Goal: Task Accomplishment & Management: Use online tool/utility

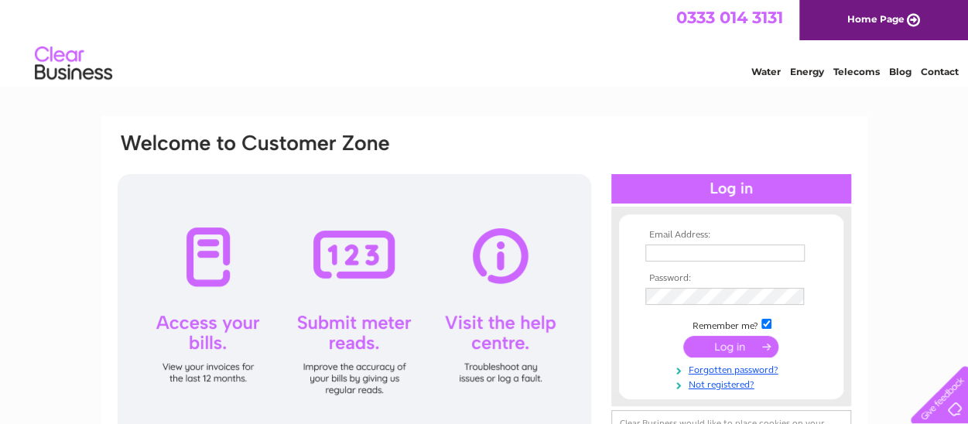
type input "[EMAIL_ADDRESS][DOMAIN_NAME]"
click at [736, 340] on input "submit" at bounding box center [730, 347] width 95 height 22
click at [736, 341] on input "submit" at bounding box center [730, 347] width 95 height 22
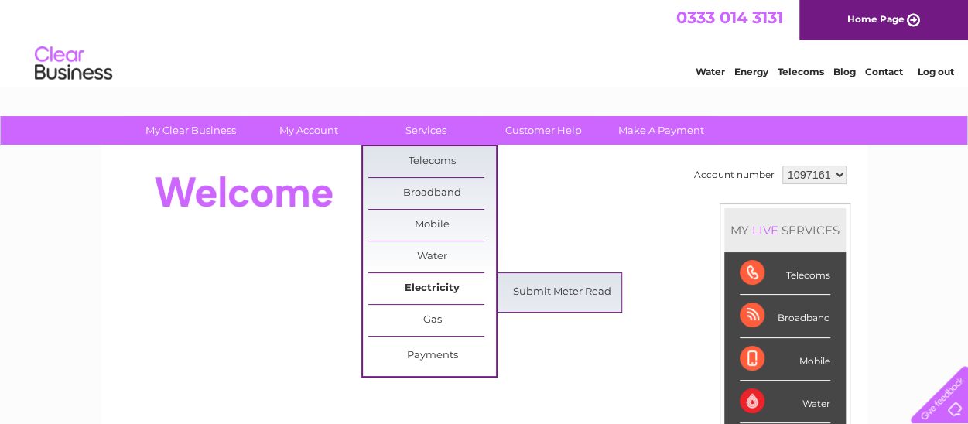
click at [446, 285] on link "Electricity" at bounding box center [432, 288] width 128 height 31
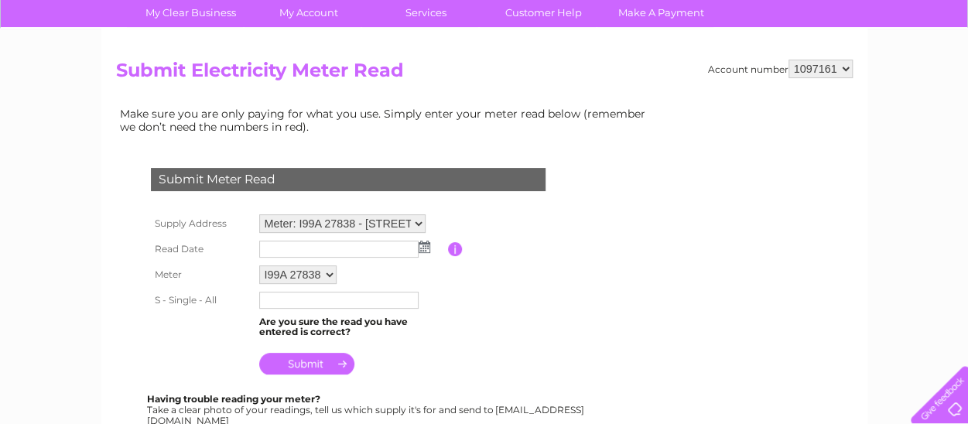
scroll to position [155, 0]
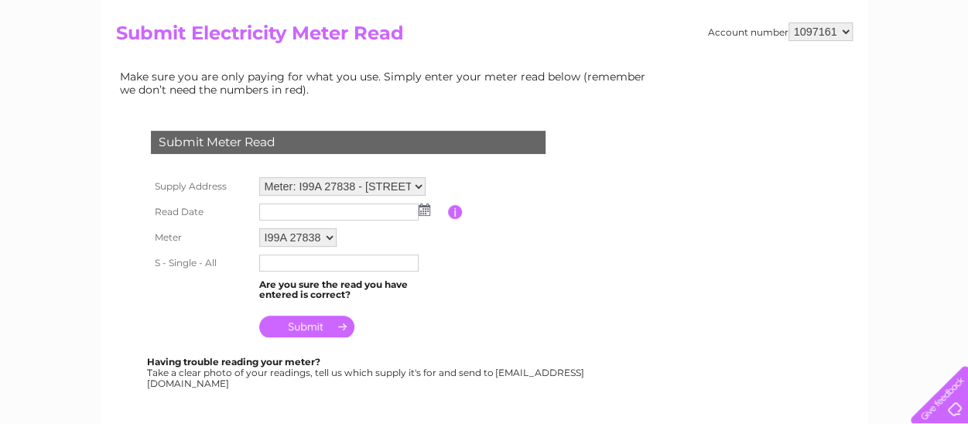
click at [421, 208] on img at bounding box center [425, 209] width 12 height 12
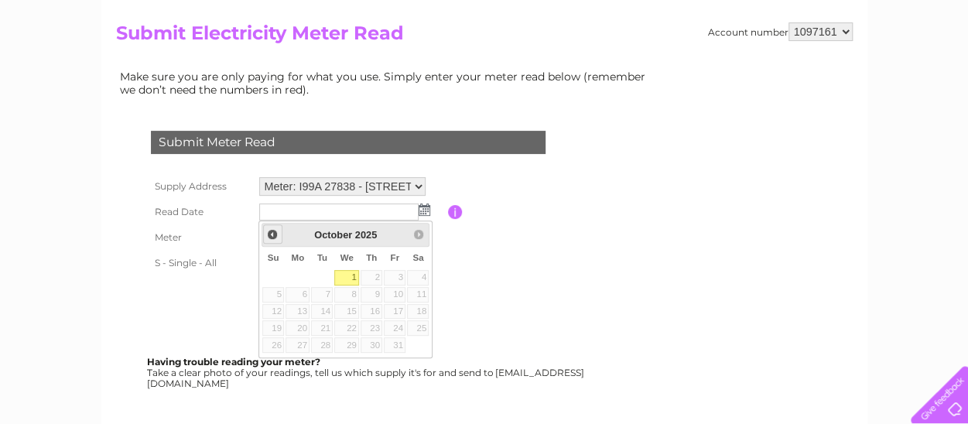
click at [271, 234] on span "Prev" at bounding box center [272, 234] width 12 height 12
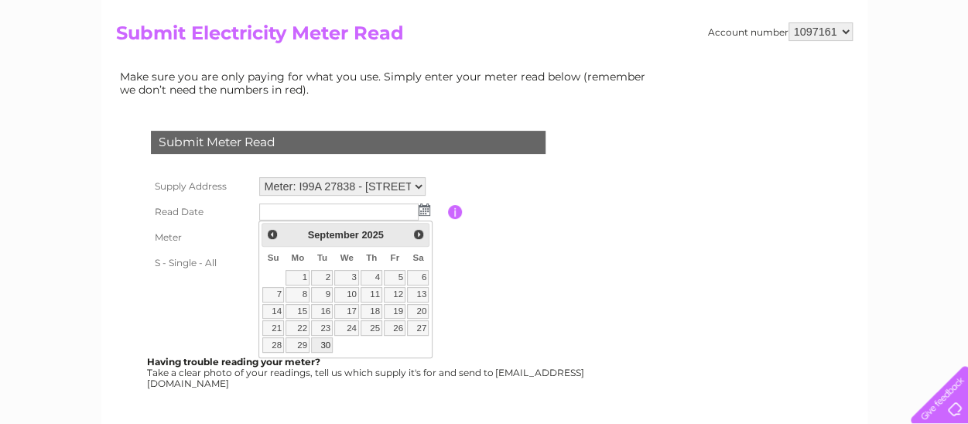
click at [325, 337] on link "30" at bounding box center [322, 344] width 22 height 15
type input "2025/09/30"
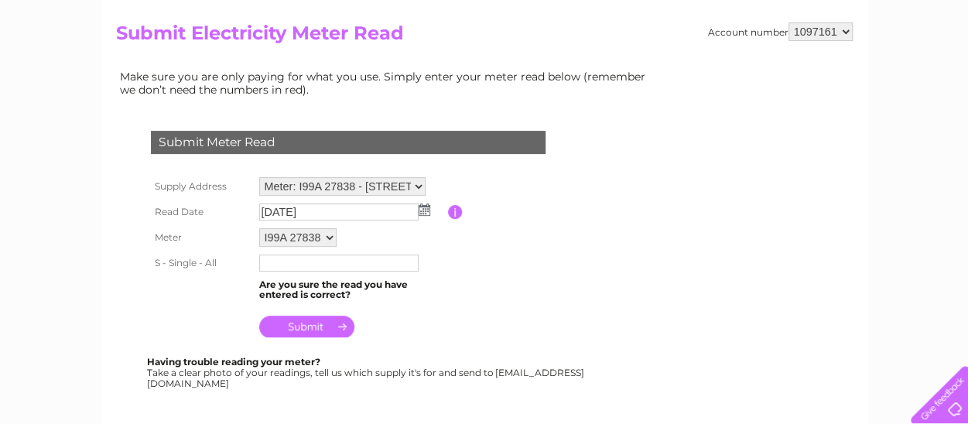
click at [419, 184] on select "Meter: I99A 27838 - 135-137 Whitfield Street, London, W1T 5EL Meter: L77A 12268…" at bounding box center [342, 186] width 166 height 19
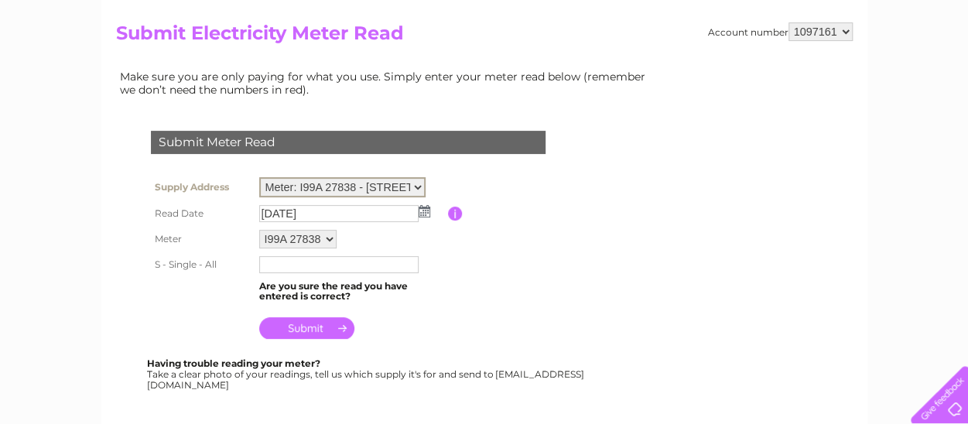
select select "135904"
click at [259, 177] on select "Meter: I99A 27838 - 135-137 Whitfield Street, London, W1T 5EL Meter: L77A 12268…" at bounding box center [342, 187] width 166 height 20
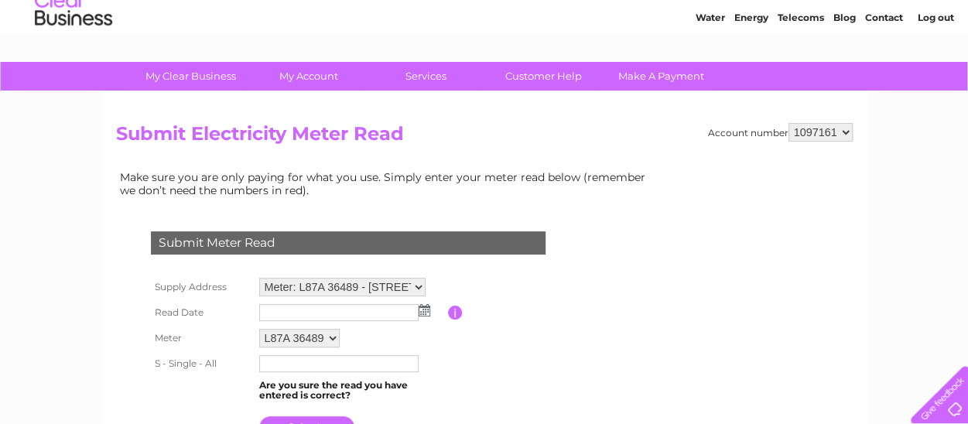
scroll to position [77, 0]
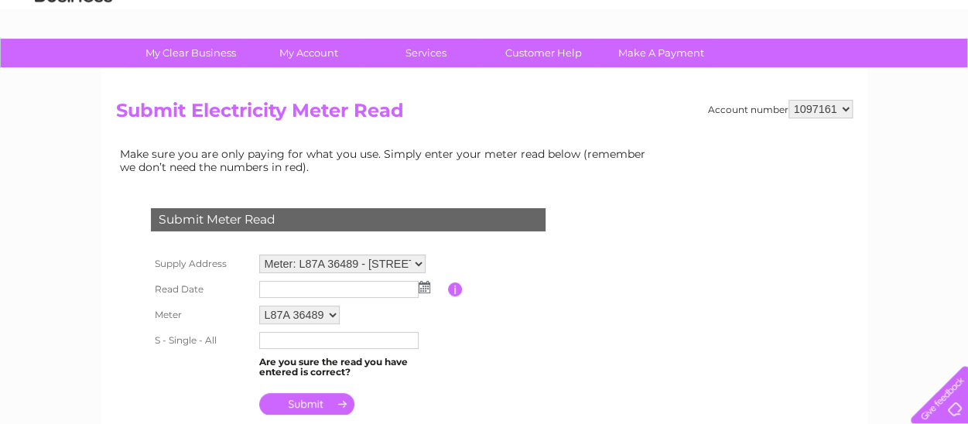
click at [425, 286] on img at bounding box center [425, 287] width 12 height 12
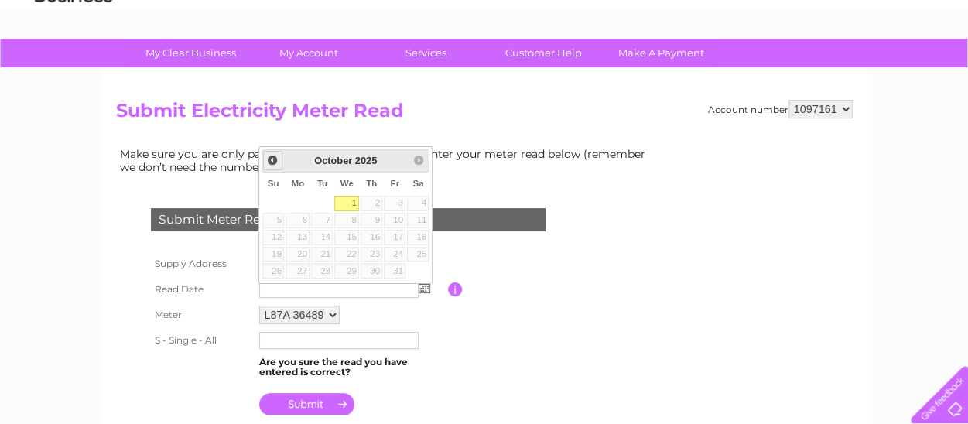
click at [274, 159] on span "Prev" at bounding box center [272, 160] width 12 height 12
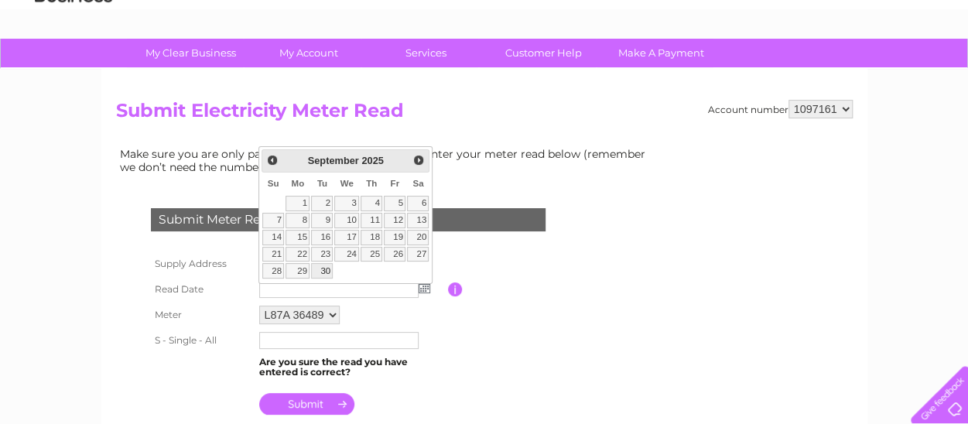
click at [323, 265] on link "30" at bounding box center [322, 270] width 22 height 15
type input "2025/09/30"
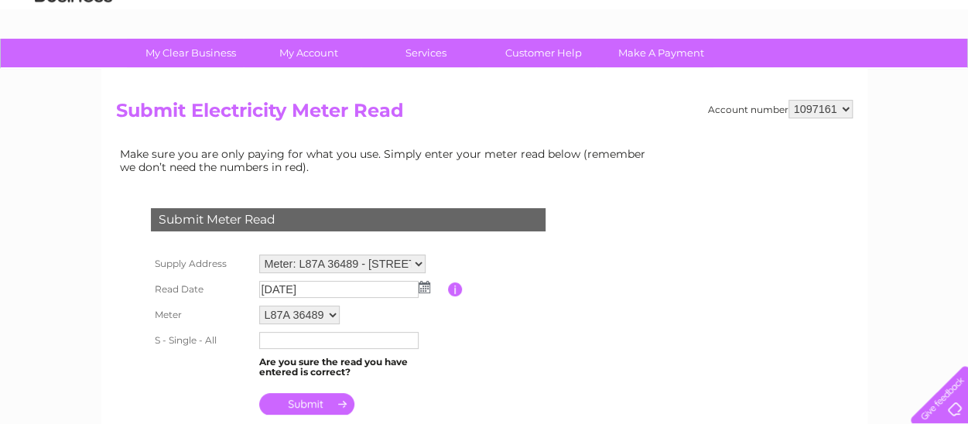
click at [284, 338] on input "text" at bounding box center [338, 340] width 159 height 17
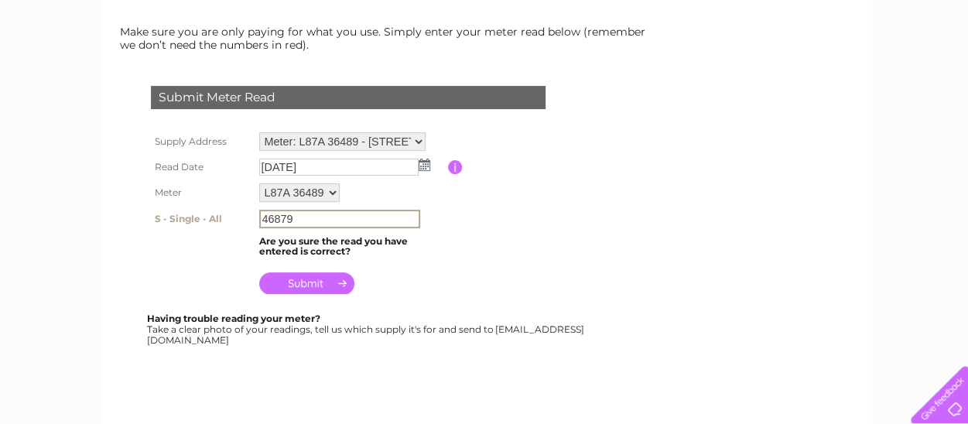
scroll to position [232, 0]
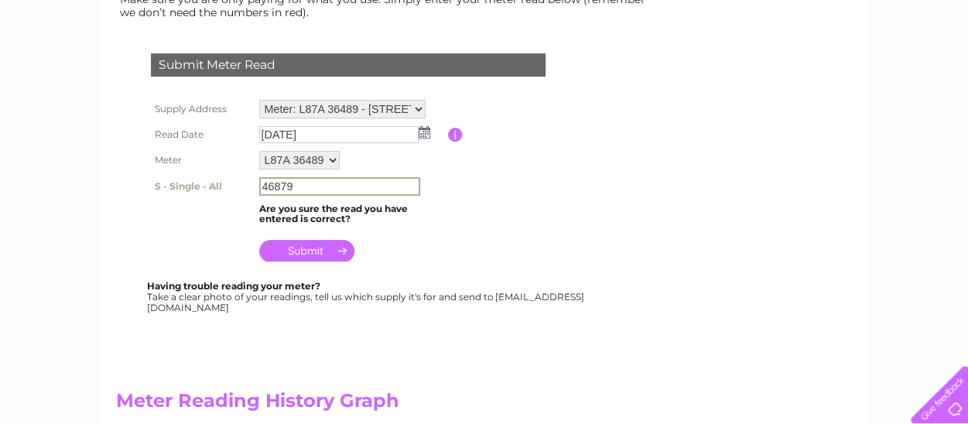
type input "46879"
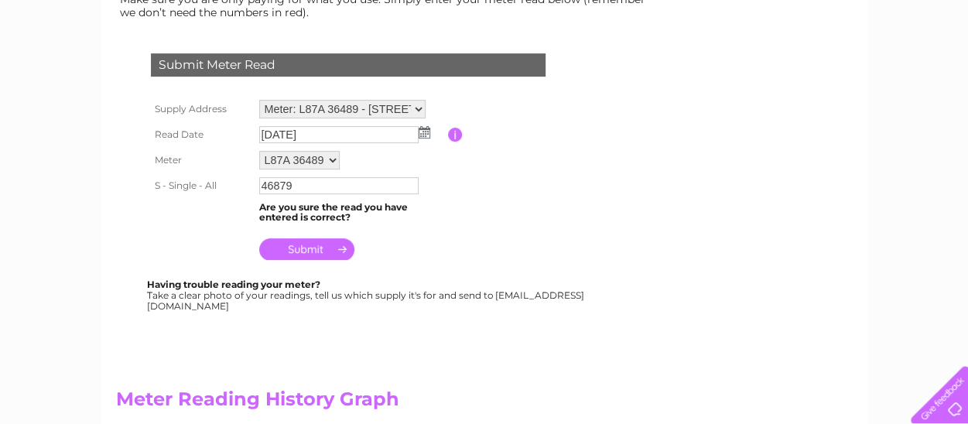
click at [306, 248] on input "submit" at bounding box center [306, 249] width 95 height 22
click at [307, 245] on input "submit" at bounding box center [306, 249] width 95 height 22
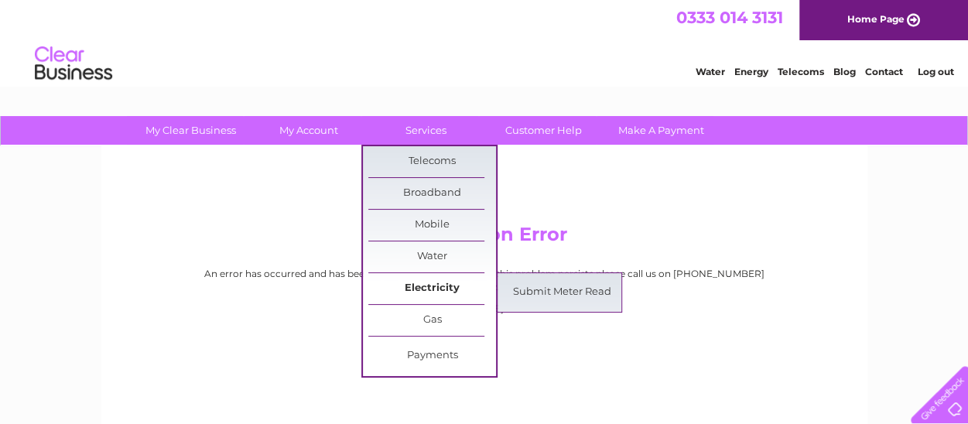
click at [463, 287] on link "Electricity" at bounding box center [432, 288] width 128 height 31
click at [573, 289] on link "Submit Meter Read" at bounding box center [562, 292] width 128 height 31
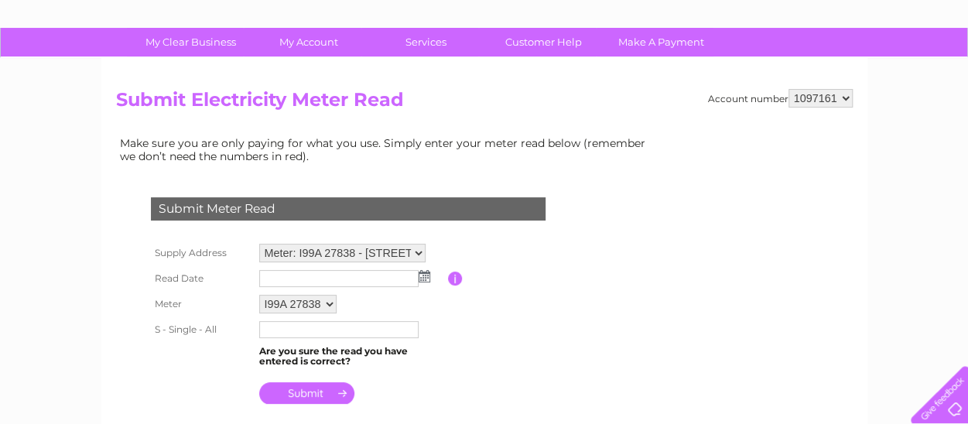
scroll to position [155, 0]
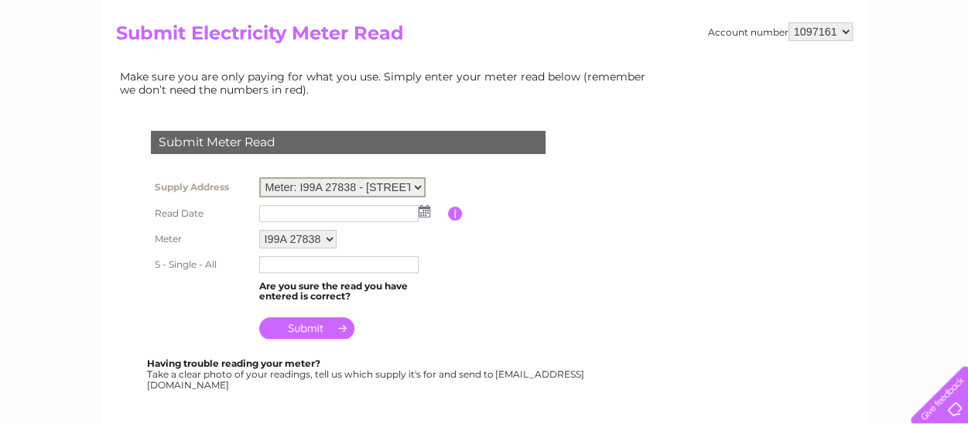
click at [417, 181] on select "Meter: I99A 27838 - [STREET_ADDRESS][PERSON_NAME] Meter: L77A 12268 - 135-[STRE…" at bounding box center [342, 187] width 166 height 20
select select "135904"
click at [259, 177] on select "Meter: I99A 27838 - [STREET_ADDRESS][PERSON_NAME] Meter: L77A 12268 - 135-[STRE…" at bounding box center [342, 187] width 166 height 20
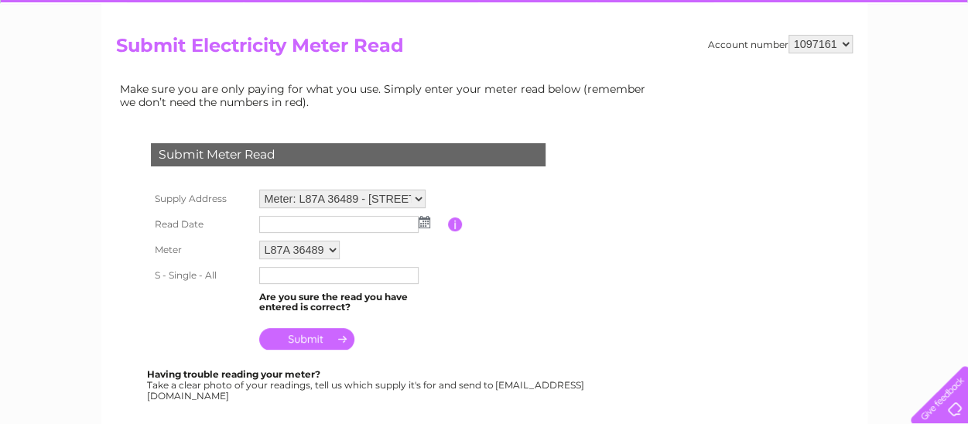
scroll to position [155, 0]
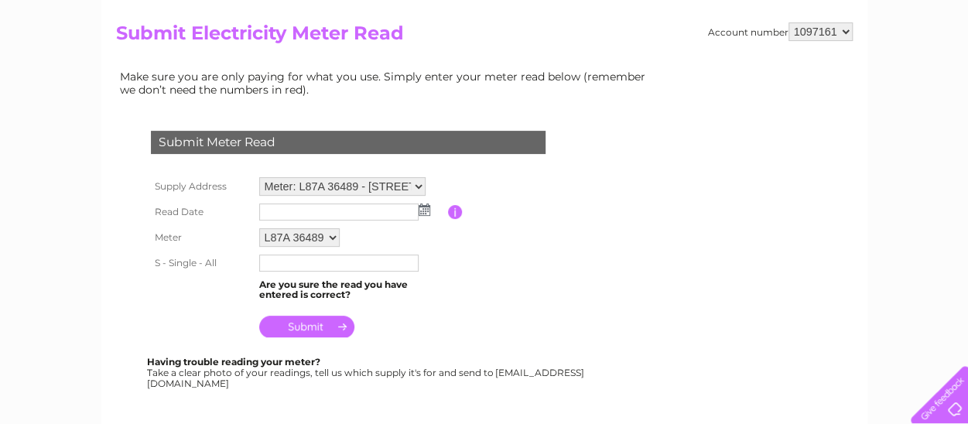
click at [422, 210] on img at bounding box center [425, 209] width 12 height 12
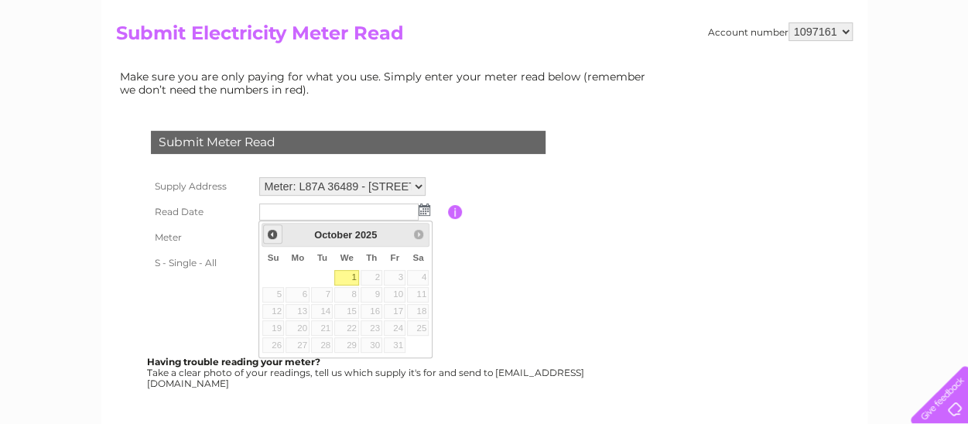
click at [272, 231] on span "Prev" at bounding box center [272, 234] width 12 height 12
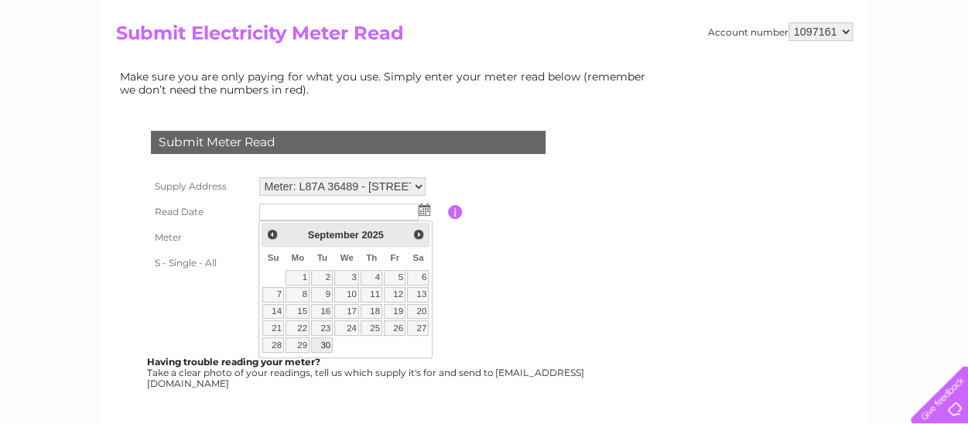
click at [326, 342] on link "30" at bounding box center [322, 344] width 22 height 15
type input "2025/09/30"
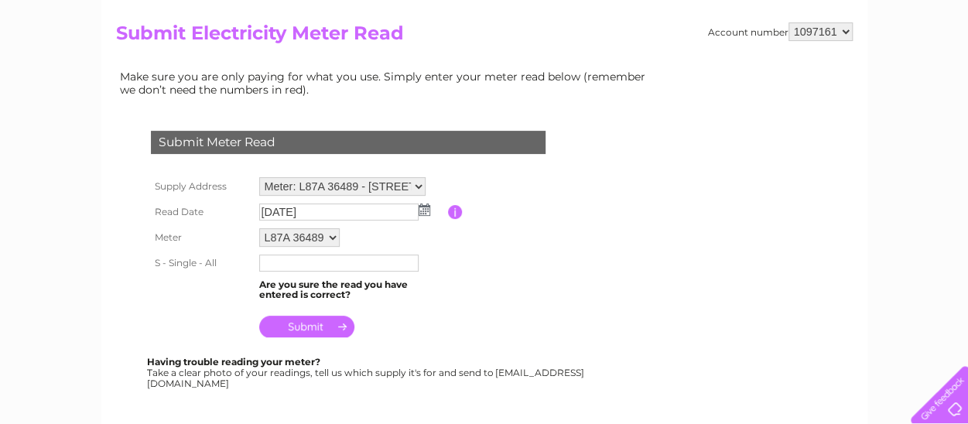
click at [276, 263] on input "text" at bounding box center [338, 263] width 159 height 17
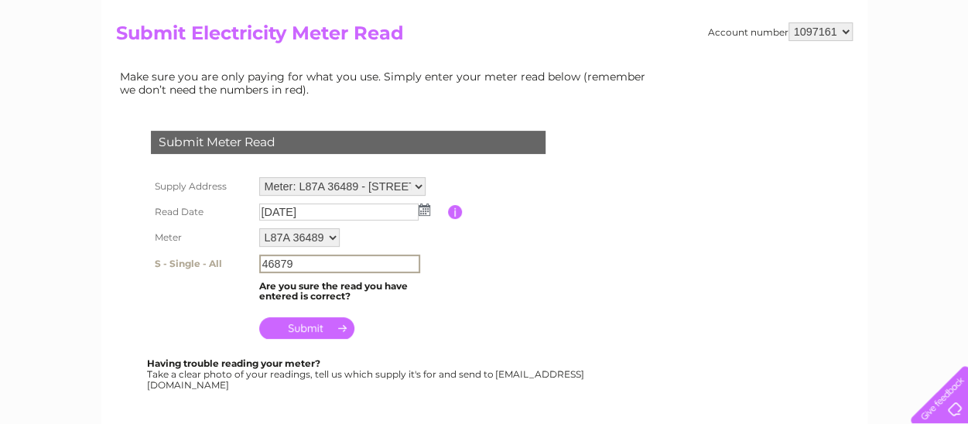
type input "46879"
click at [309, 327] on input "submit" at bounding box center [306, 328] width 95 height 22
